Goal: Task Accomplishment & Management: Complete application form

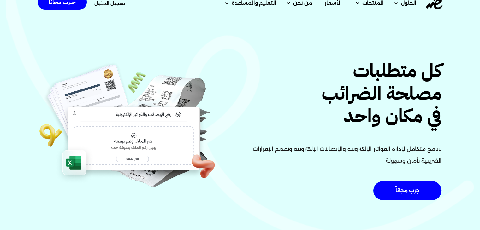
scroll to position [30, 0]
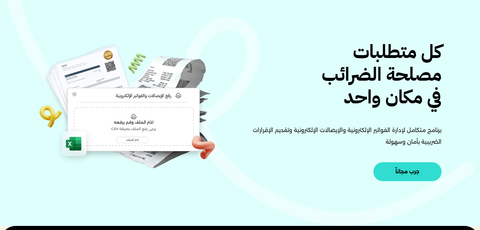
click at [408, 169] on span "جرب مجاناً" at bounding box center [407, 171] width 24 height 5
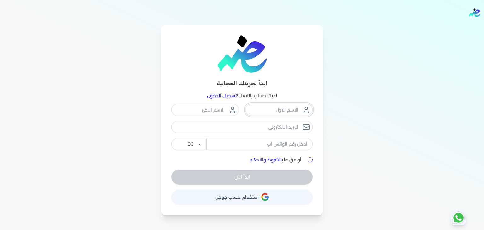
click at [271, 111] on input "text" at bounding box center [278, 110] width 67 height 12
click at [219, 97] on link "تسجيل الدخول" at bounding box center [222, 96] width 30 height 6
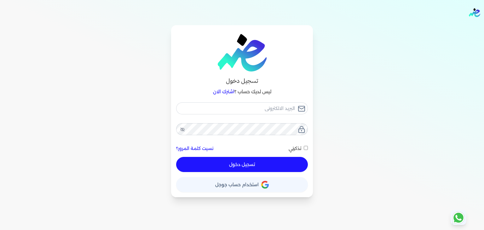
click at [218, 92] on link "اشترك الان" at bounding box center [223, 92] width 21 height 6
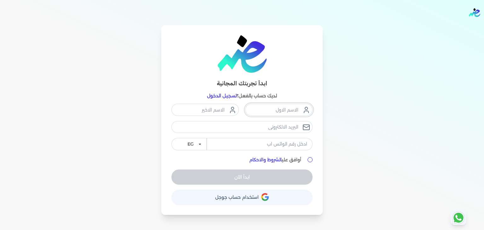
click at [276, 113] on input "text" at bounding box center [278, 110] width 67 height 12
type input "p"
type input "o"
type input "["
type input "o"
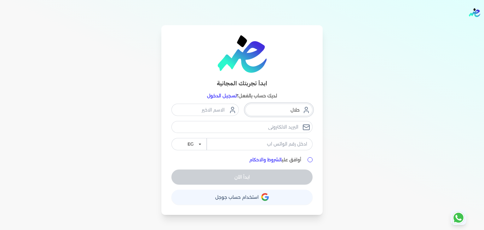
type input "حلال"
type input "فوودذ"
click at [274, 129] on input "email" at bounding box center [242, 127] width 141 height 12
type input "[EMAIL_ADDRESS][DOMAIN_NAME]"
click at [275, 145] on input "tel" at bounding box center [260, 144] width 106 height 12
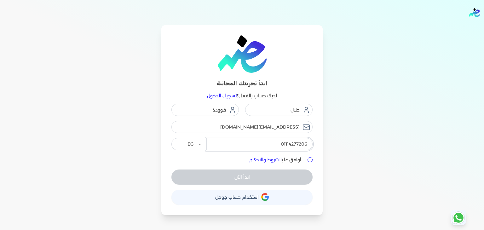
type input "01114277206"
click at [313, 160] on div "ابدأ تجربتك المجانية لديك حساب بالفعل؟ تسجيل الدخول حلال فوودذ officeceo@halali…" at bounding box center [241, 120] width 161 height 190
click at [310, 160] on input "أوافق علي الشروط والاحكام" at bounding box center [310, 159] width 5 height 5
checkbox input "true"
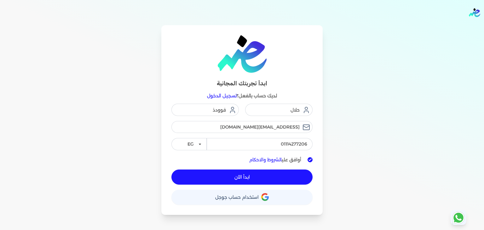
click at [251, 179] on button "ابدأ الآن" at bounding box center [242, 177] width 141 height 15
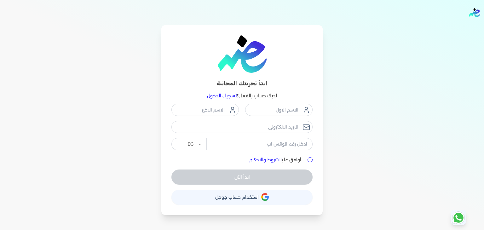
click at [216, 96] on link "تسجيل الدخول" at bounding box center [222, 96] width 30 height 6
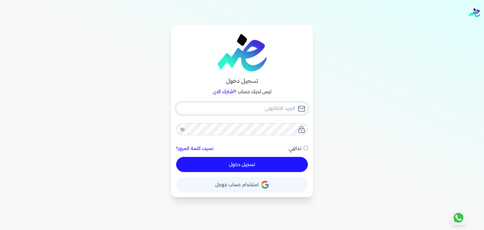
click at [263, 108] on input "email" at bounding box center [242, 109] width 132 height 12
type input "o"
checkbox input "false"
type input "of"
checkbox input "false"
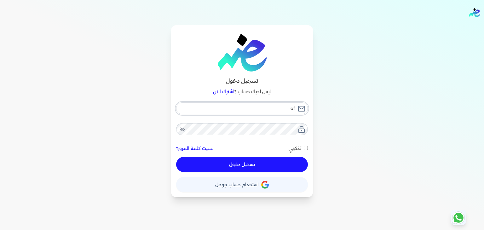
type input "off"
checkbox input "false"
type input "offi"
checkbox input "false"
type input "offic"
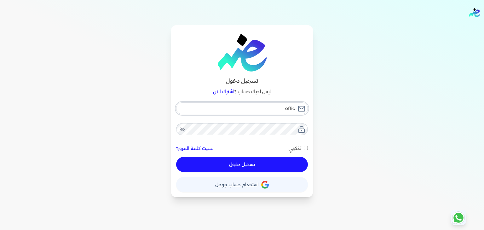
checkbox input "false"
type input "office"
checkbox input "false"
type input "officec"
checkbox input "false"
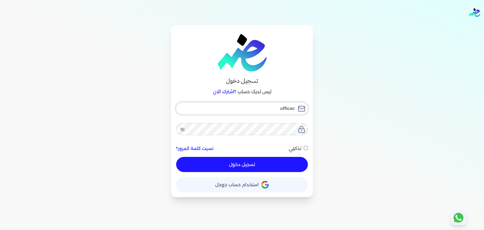
type input "officece"
checkbox input "false"
type input "officeceo"
checkbox input "false"
type input "officeceo@"
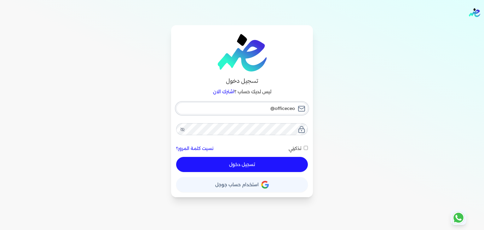
checkbox input "false"
type input "officeceo@h"
checkbox input "false"
type input "officeceo@ha"
checkbox input "false"
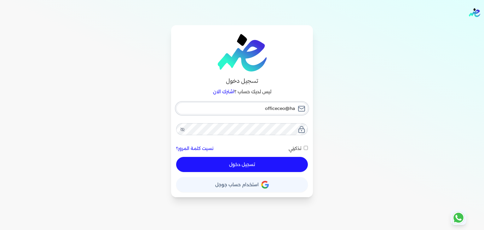
type input "officeceo@hal"
checkbox input "false"
type input "officeceo@hala"
checkbox input "false"
type input "officeceo@halal"
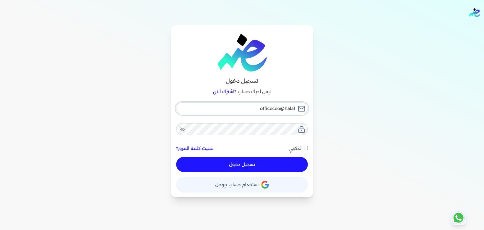
checkbox input "false"
type input "officeceo@halali"
checkbox input "false"
type input "officeceo@halalis"
checkbox input "false"
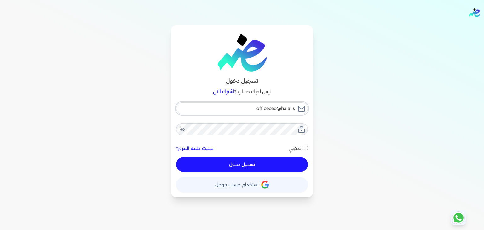
type input "officeceo@halalisl"
checkbox input "false"
type input "officeceo@halalisla"
checkbox input "false"
type input "officeceo@halalislam"
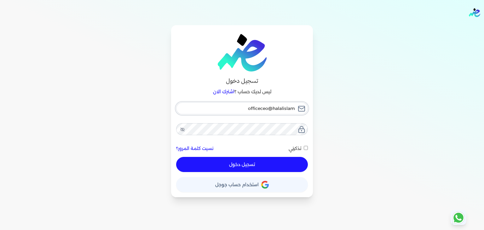
checkbox input "false"
type input "officeceo@halalislami"
checkbox input "false"
type input "officeceo@halalislamic"
checkbox input "false"
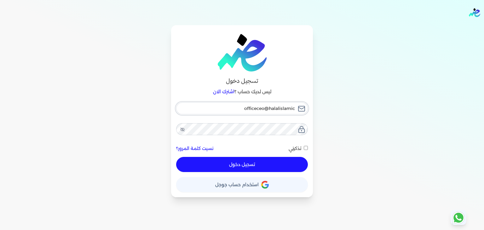
type input "officeceo@halalislamicf"
checkbox input "false"
type input "officeceo@halalislamicfo"
checkbox input "false"
type input "officeceo@halalislamicfoo"
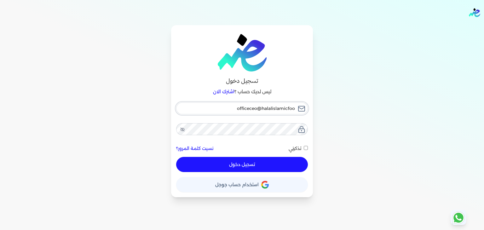
checkbox input "false"
type input "officeceo@halalislamicfood"
checkbox input "false"
type input "officeceo@halalislamicfoods"
checkbox input "false"
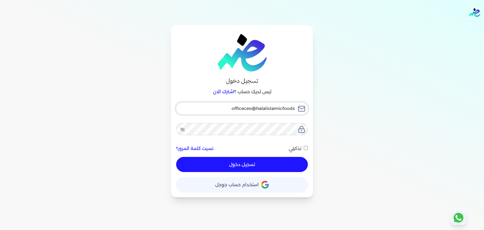
type input "officeceo@halalislamicfoods."
checkbox input "false"
type input "officeceo@halalislamicfoods.c"
checkbox input "false"
type input "[EMAIL_ADDRESS][DOMAIN_NAME]"
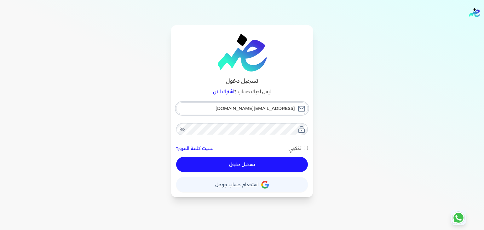
checkbox input "false"
type input "[EMAIL_ADDRESS][DOMAIN_NAME]"
checkbox input "false"
click at [263, 108] on input "[EMAIL_ADDRESS][DOMAIN_NAME]" at bounding box center [242, 109] width 132 height 12
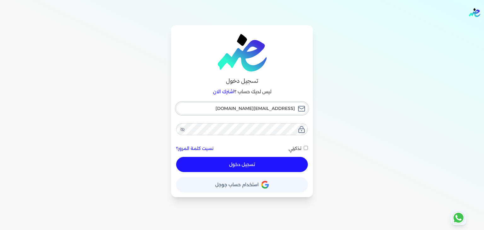
click at [263, 108] on input "[EMAIL_ADDRESS][DOMAIN_NAME]" at bounding box center [242, 109] width 132 height 12
type input "[EMAIL_ADDRESS][DOMAIN_NAME]"
click at [307, 149] on input "تذكرني" at bounding box center [306, 148] width 4 height 4
checkbox input "true"
click at [253, 164] on button "تسجيل دخول" at bounding box center [242, 164] width 132 height 15
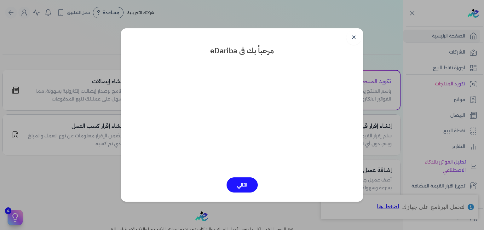
click at [25, 181] on dialog "✕ مرحباً بك فى eDariba التالي" at bounding box center [242, 115] width 484 height 230
click at [2, 227] on dialog "✕ مرحباً بك فى eDariba التالي" at bounding box center [242, 115] width 484 height 230
click at [355, 41] on link "✕" at bounding box center [354, 37] width 15 height 15
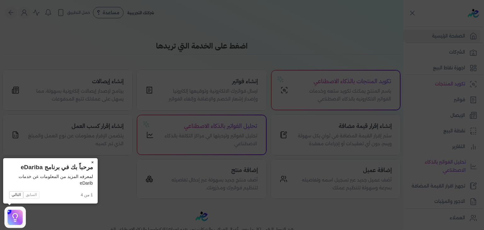
click at [93, 162] on button "×" at bounding box center [93, 162] width 10 height 9
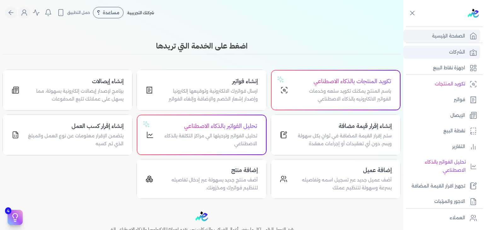
click at [455, 51] on p "الشركات" at bounding box center [457, 52] width 16 height 8
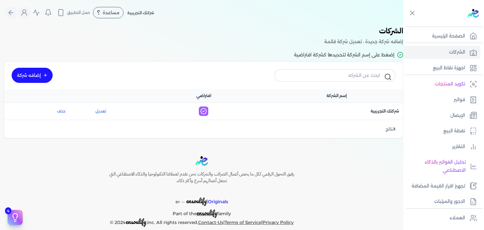
click at [25, 82] on link "إضافه شركة" at bounding box center [32, 75] width 41 height 15
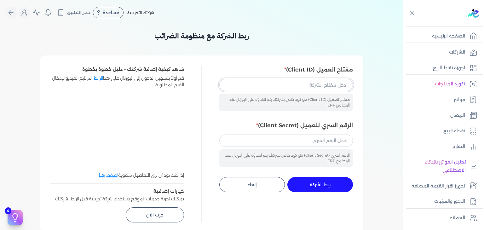
click at [323, 86] on input "مفتاح العميل (Client ID)" at bounding box center [287, 85] width 134 height 12
click at [328, 114] on div "مفتاح العميل (Client ID) مفتاح العميل (Client ID) هو كود خاص بشركتك يتم انشاؤه …" at bounding box center [287, 117] width 134 height 102
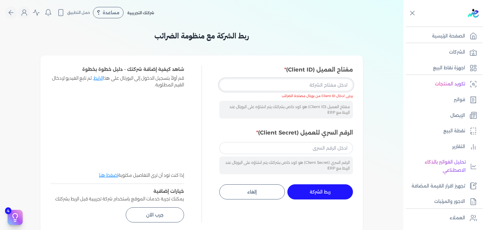
click at [337, 85] on input "مفتاح العميل (Client ID)" at bounding box center [287, 85] width 134 height 12
click at [332, 84] on input "مفتاح العميل (Client ID)" at bounding box center [287, 85] width 134 height 12
click at [324, 87] on input "مفتاح العميل (Client ID)" at bounding box center [287, 85] width 134 height 12
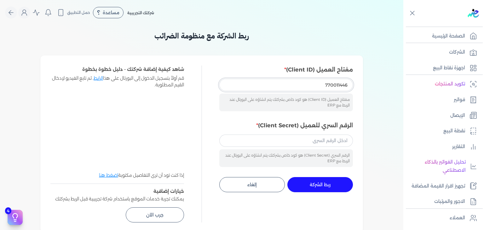
type input "770011446"
click at [336, 144] on input "الرقم السري للعميل (Client Secret)" at bounding box center [287, 141] width 134 height 12
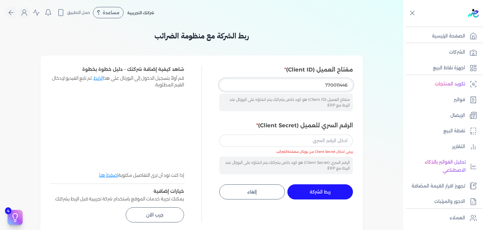
click at [335, 87] on input "770011446" at bounding box center [287, 85] width 134 height 12
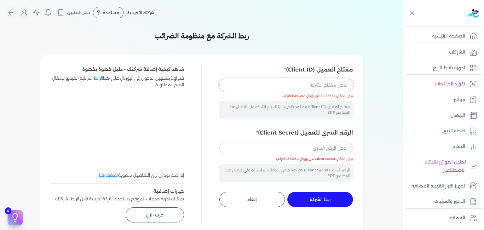
click at [293, 86] on input "مفتاح العميل (Client ID)" at bounding box center [287, 85] width 134 height 12
paste input "ec51296a-804c-41f2-a299-cd1cb531bb63"
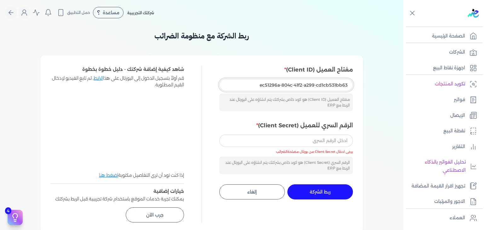
type input "ec51296a-804c-41f2-a299-cd1cb531bb63"
click at [298, 140] on input "الرقم السري للعميل (Client Secret)" at bounding box center [287, 141] width 134 height 12
paste input "dd7907dc-67a6-472c-bb43-a61e23998178"
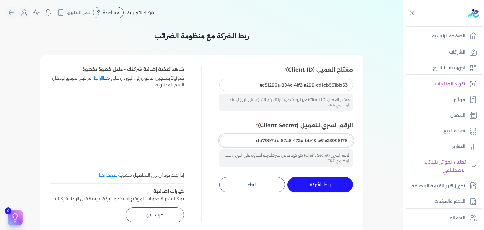
type input "dd7907dc-67a6-472c-bb43-a61e23998178"
click at [320, 185] on span "ربط الشركة" at bounding box center [320, 185] width 21 height 4
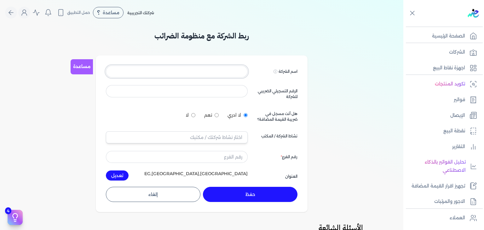
click at [234, 73] on input at bounding box center [177, 72] width 142 height 12
type input "p"
type input "["
type input "ح"
click at [174, 70] on input "حلال فوودذ للمنتجات الغذائية" at bounding box center [177, 72] width 142 height 12
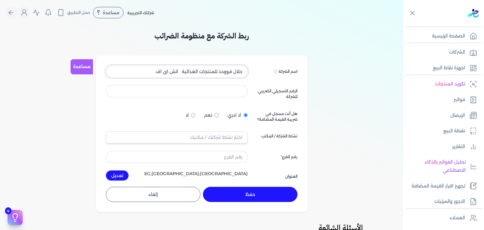
type input "حلال فوودذ للمنتجات الغذائية اتش اى اف"
click at [196, 91] on input at bounding box center [177, 91] width 142 height 12
type input "770011446"
click at [234, 138] on input "text" at bounding box center [177, 138] width 142 height 12
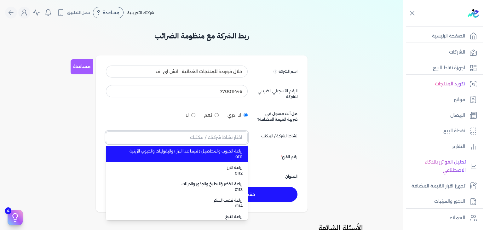
click at [234, 138] on input "text" at bounding box center [177, 138] width 142 height 12
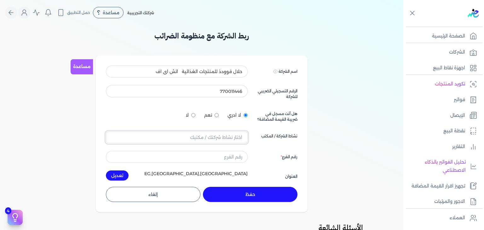
click at [234, 138] on input "text" at bounding box center [177, 138] width 142 height 12
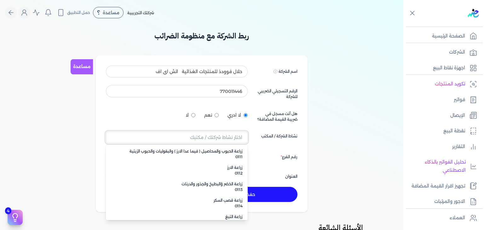
type input "خ"
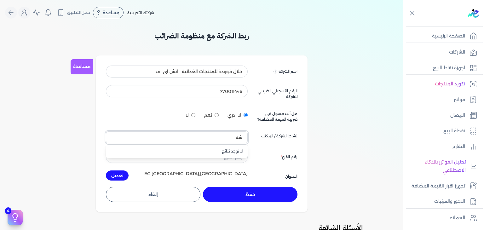
type input "ش"
type input "ا"
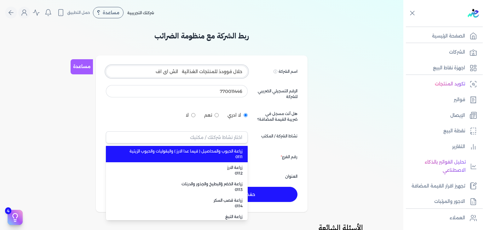
type input "زراعة الحبوب والمحاصيل ( فيما عدا الارز ) والبقوليات والحبوب الزيتية 0111"
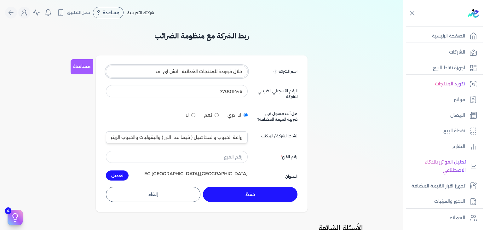
click at [220, 72] on input "حلال فوودذ للمنتجات الغذائية اتش اى اف" at bounding box center [177, 72] width 142 height 12
type input "حلال فوودز للمنتجات الغذائية اتش اى اف"
click at [220, 139] on input "زراعة الحبوب والمحاصيل ( فيما عدا الارز ) والبقوليات والحبوب الزيتية 0111" at bounding box center [177, 138] width 142 height 12
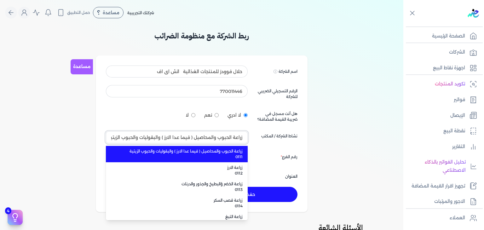
click at [220, 139] on input "زراعة الحبوب والمحاصيل ( فيما عدا الارز ) والبقوليات والحبوب الزيتية 0111" at bounding box center [177, 138] width 142 height 12
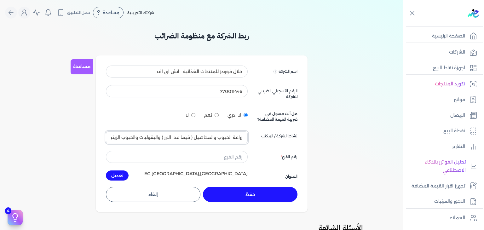
click at [220, 139] on input "زراعة الحبوب والمحاصيل ( فيما عدا الارز ) والبقوليات والحبوب الزيتية 0111" at bounding box center [177, 138] width 142 height 12
type input "زراعة الحبوب والمحاصيل ( فيما عدا الارز ) والبقوليات والحبوب الزيتية 0111"
click at [196, 115] on input "لا" at bounding box center [193, 115] width 4 height 4
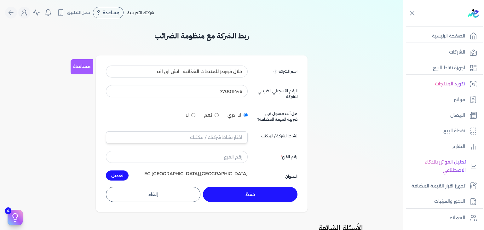
radio input "true"
click at [220, 136] on input "text" at bounding box center [177, 138] width 142 height 12
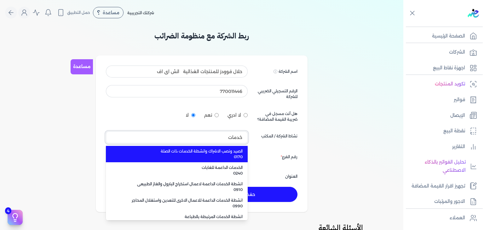
click at [106, 132] on button "خدمات" at bounding box center [177, 138] width 142 height 12
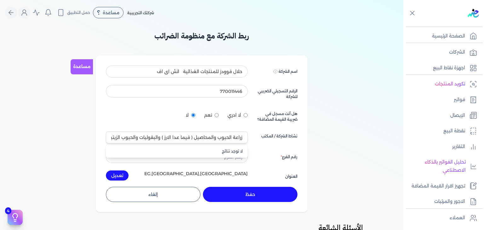
click at [75, 144] on div "ربط الشركة مع منظومة الضرائب مساعدة اسم الشركة Displayed on public forums, such…" at bounding box center [202, 201] width 404 height 343
click at [219, 138] on input "زراعة الحبوب والمحاصيل ( فيما عدا الارز ) والبقوليات والحبوب الزيتية 0111" at bounding box center [177, 138] width 142 height 12
type input "زراعة الحبوب والمحاصيل ( فيما عدا الارز ) والبقوليات والحبوب الزيتية 0111"
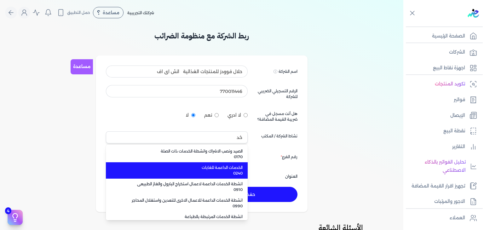
type input "زراعة الحبوب والمحاصيل ( فيما عدا الارز ) والبقوليات والحبوب الزيتية 0111"
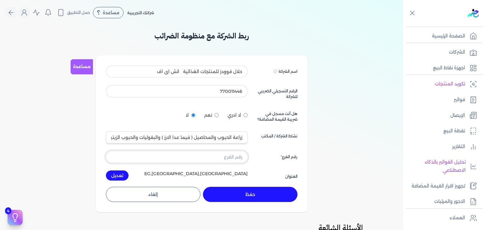
drag, startPoint x: 219, startPoint y: 138, endPoint x: 237, endPoint y: 156, distance: 25.7
click at [237, 156] on input "text" at bounding box center [177, 157] width 142 height 12
type input "خدما"
click at [150, 139] on input "زراعة الحبوب والمحاصيل ( فيما عدا الارز ) والبقوليات والحبوب الزيتية 0111" at bounding box center [177, 138] width 142 height 12
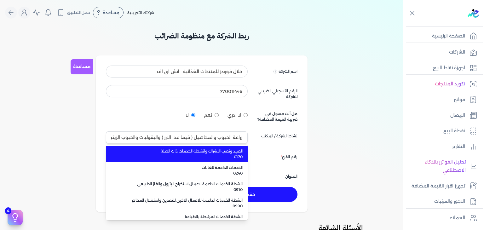
click at [163, 146] on li "الصيد ونصب الاشراك وانشطة الخدمات ذات الصلة 0170" at bounding box center [177, 154] width 142 height 16
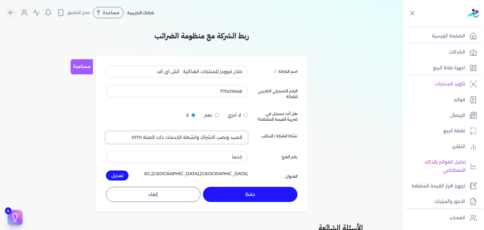
click at [163, 137] on input "الصيد ونصب الاشراك وانشطة الخدمات ذات الصلة 0170" at bounding box center [177, 138] width 142 height 12
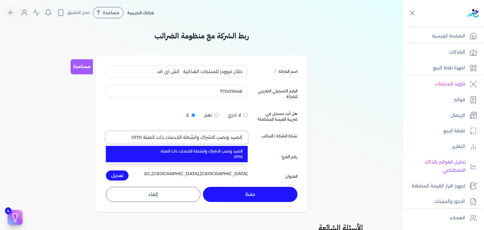
type input "الصيدونصب الاشراك وانشطة الخدمات ذات الصلة 0170"
click at [230, 138] on input "الصيدونصب الاشراك وانشطة الخدمات ذات الصلة 0170" at bounding box center [177, 138] width 142 height 12
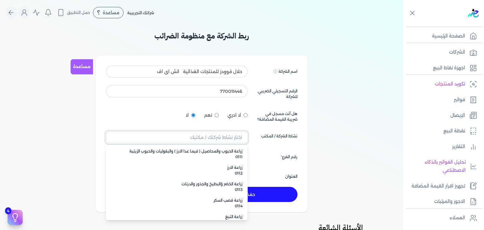
scroll to position [418, 0]
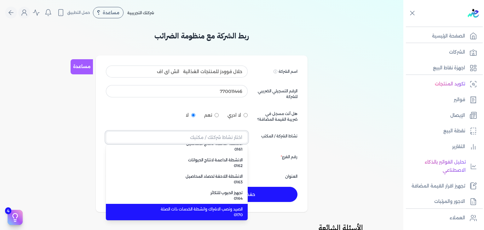
type input "ح"
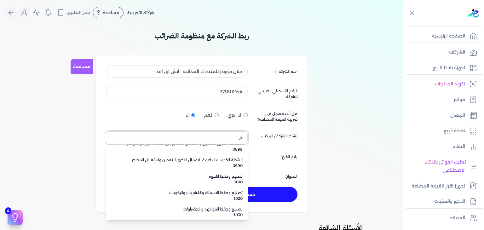
scroll to position [1, 0]
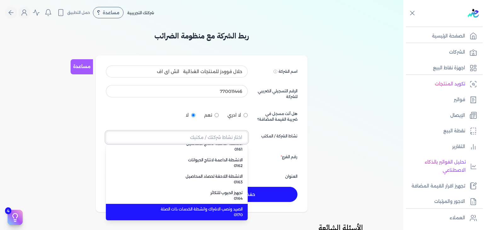
type input "ج"
type input "د"
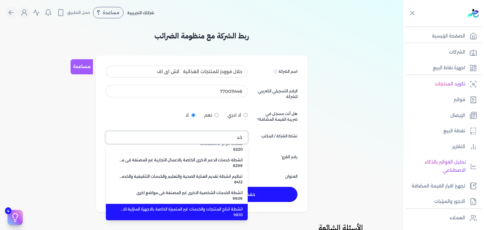
scroll to position [368, 0]
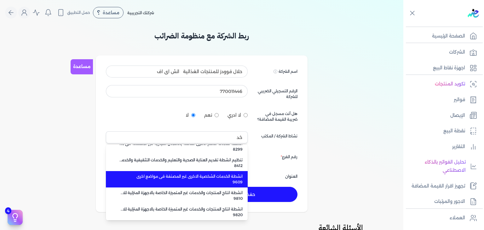
click at [204, 181] on span "9609" at bounding box center [181, 182] width 124 height 6
type input "انشطة الخدمات الشخصية الاخرى غير المصنفة فى مواضع اخرى 9609"
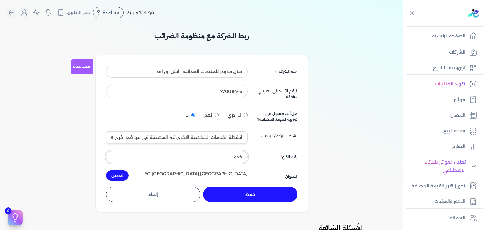
click at [228, 157] on input "خدما" at bounding box center [177, 157] width 142 height 12
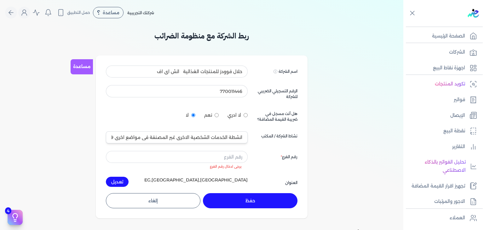
click at [262, 160] on div "رقم الفرع" at bounding box center [276, 160] width 42 height 18
click at [220, 160] on input "text" at bounding box center [177, 157] width 142 height 12
click at [80, 67] on link "مساعدة" at bounding box center [82, 66] width 22 height 15
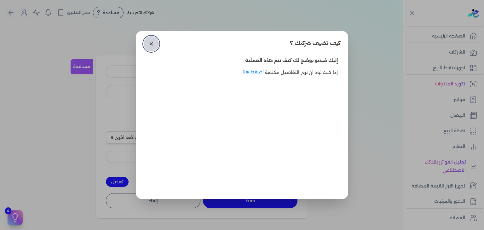
click at [153, 43] on link "✕" at bounding box center [151, 43] width 15 height 15
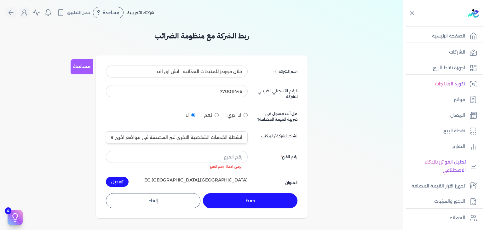
click at [356, 96] on div "ربط الشركة مع منظومة الضرائب مساعدة اسم الشركة Displayed on public forums, such…" at bounding box center [202, 204] width 404 height 349
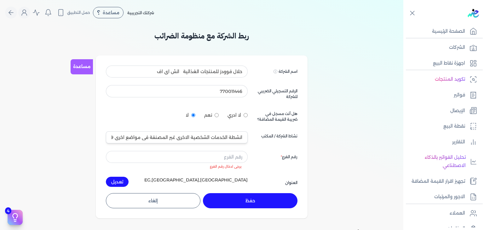
scroll to position [0, 0]
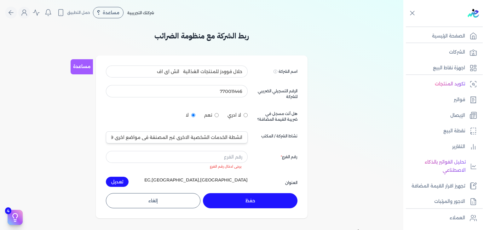
click at [351, 80] on div "ربط الشركة مع منظومة الضرائب مساعدة اسم الشركة Displayed on public forums, such…" at bounding box center [202, 204] width 404 height 349
click at [161, 196] on button "إلغاء" at bounding box center [153, 200] width 95 height 15
